Goal: Browse casually: Explore the website without a specific task or goal

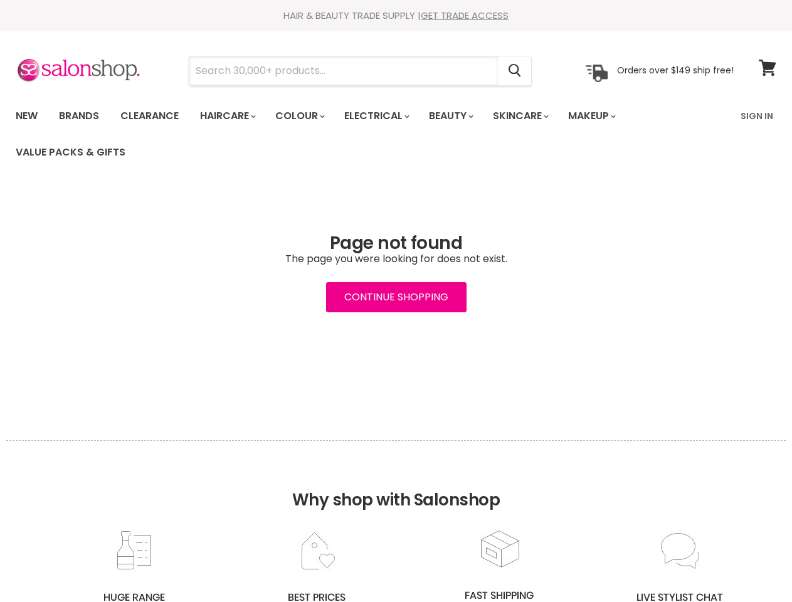
click at [344, 71] on input "Search" at bounding box center [343, 70] width 309 height 29
click at [515, 71] on icon "Search" at bounding box center [515, 71] width 13 height 13
click at [231, 116] on link "Haircare" at bounding box center [227, 116] width 73 height 26
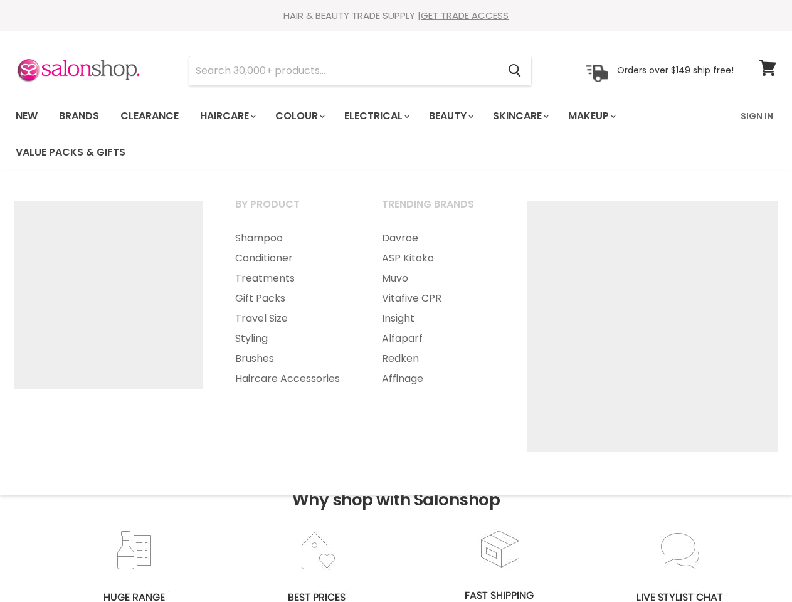
click at [307, 116] on link "Colour" at bounding box center [299, 116] width 66 height 26
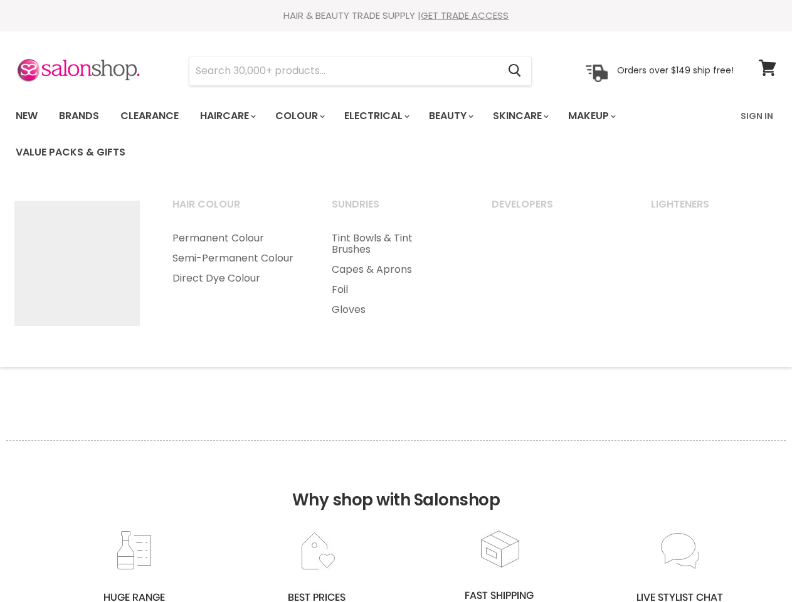
click at [385, 116] on link "Electrical" at bounding box center [376, 116] width 82 height 26
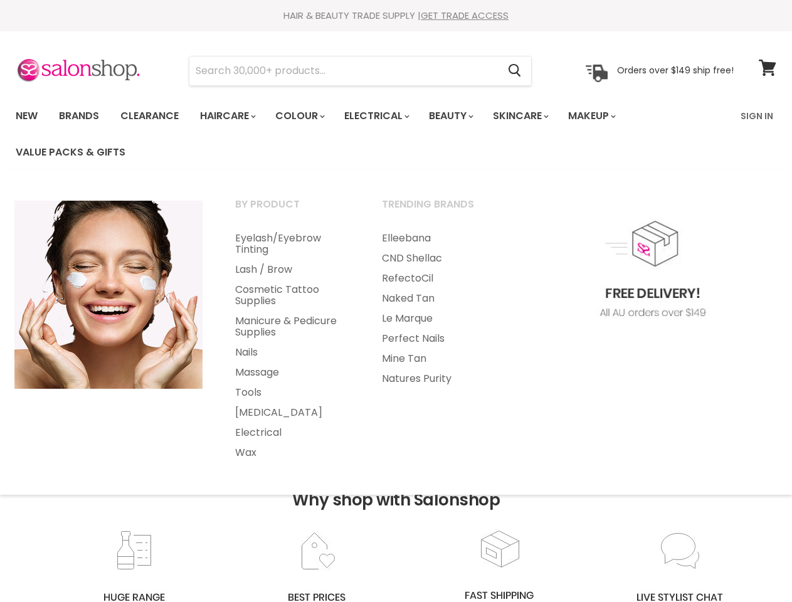
click at [462, 116] on link "Beauty" at bounding box center [450, 116] width 61 height 26
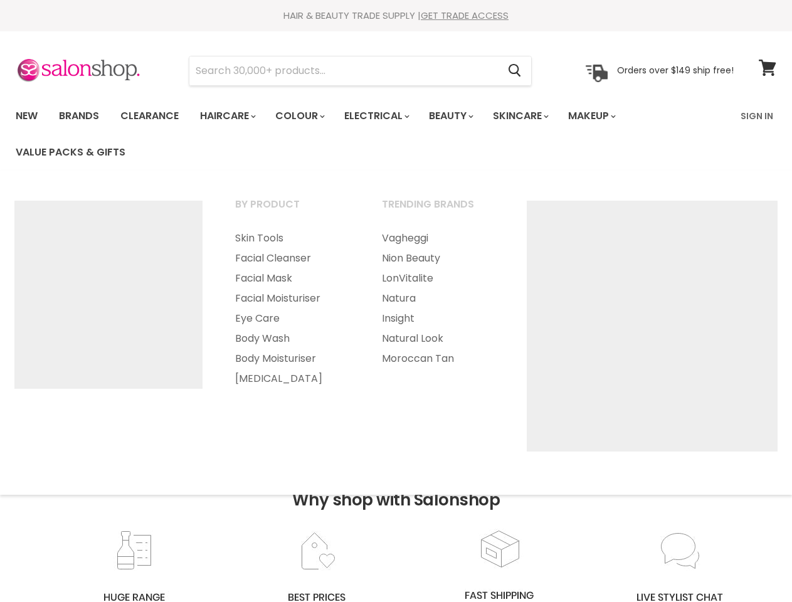
click at [534, 116] on link "Skincare" at bounding box center [520, 116] width 73 height 26
click at [609, 116] on link "Makeup" at bounding box center [591, 116] width 65 height 26
click at [396, 521] on h2 "Why shop with Salonshop" at bounding box center [396, 484] width 780 height 88
